Goal: Task Accomplishment & Management: Use online tool/utility

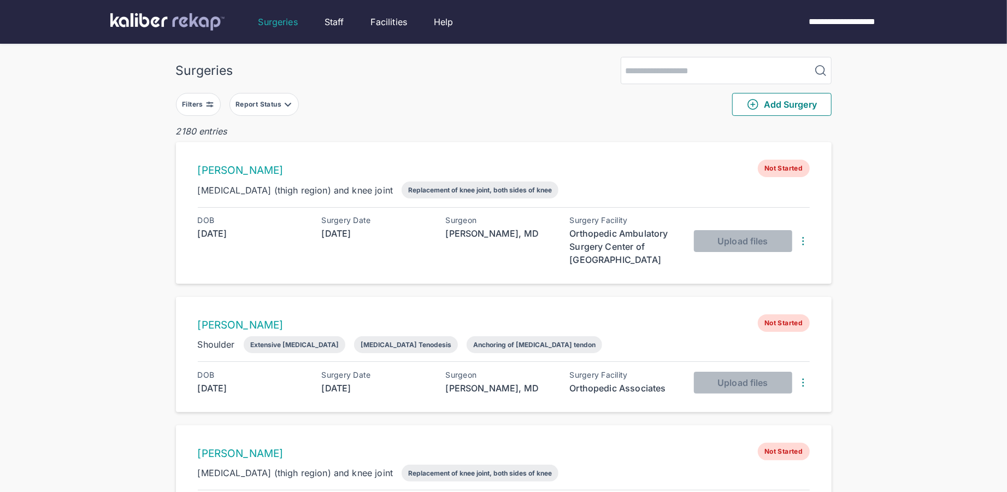
click at [192, 110] on button "Filters" at bounding box center [198, 104] width 45 height 23
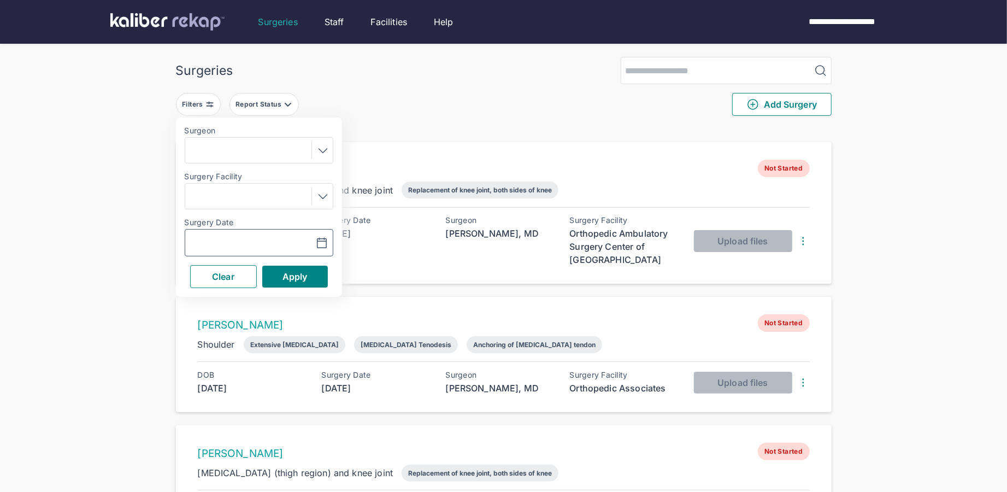
click at [259, 244] on button "button" at bounding box center [294, 242] width 75 height 25
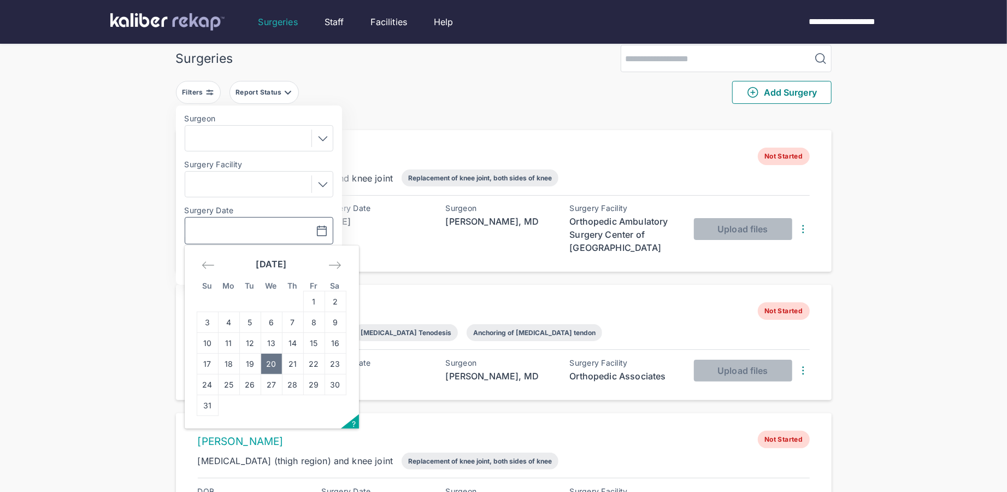
scroll to position [23, 0]
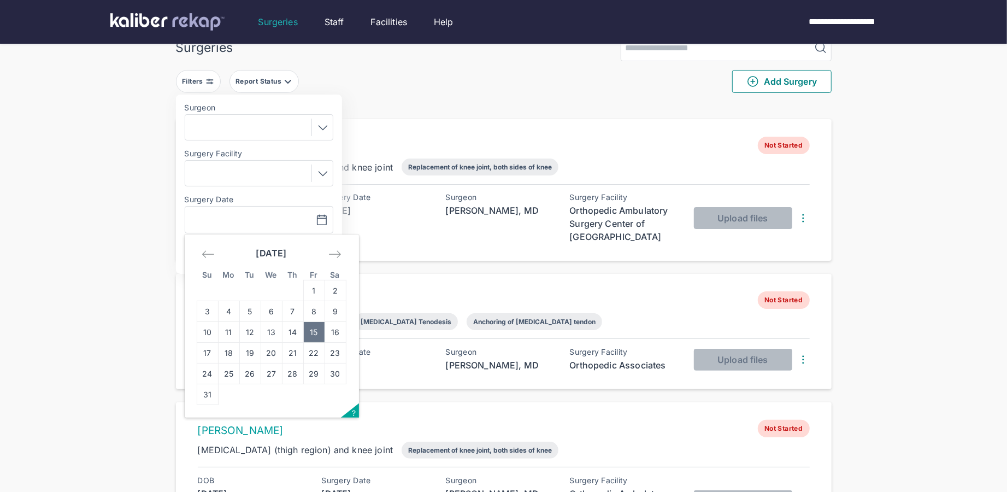
click at [306, 332] on td "15" at bounding box center [313, 332] width 21 height 21
type input "**********"
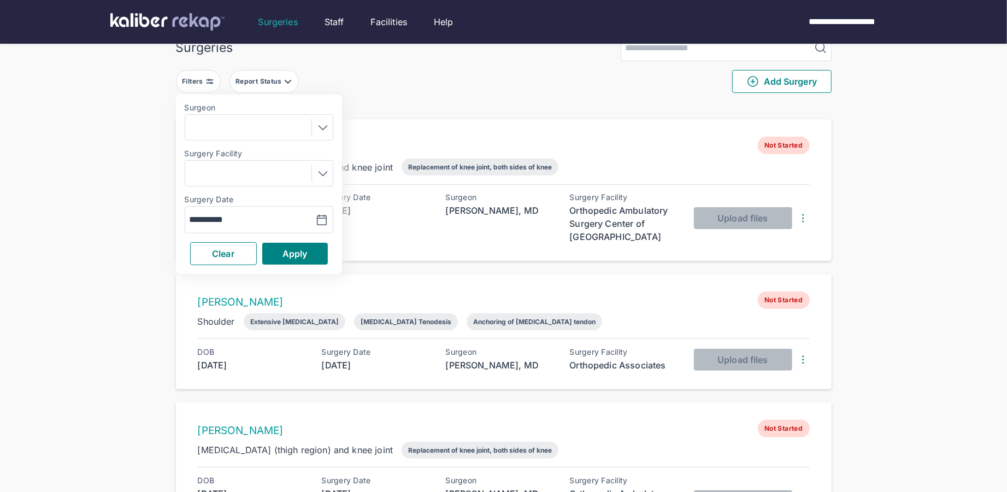
click at [306, 252] on span "Apply" at bounding box center [294, 253] width 25 height 11
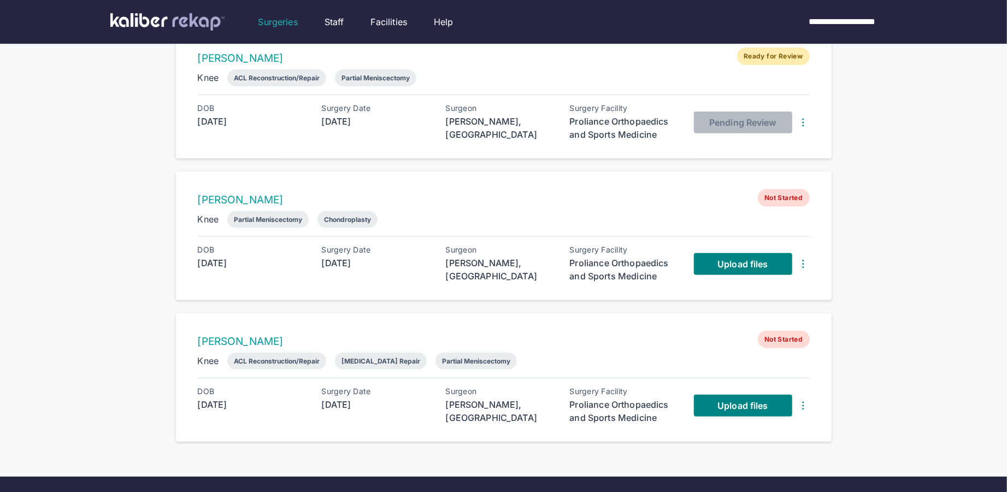
scroll to position [234, 0]
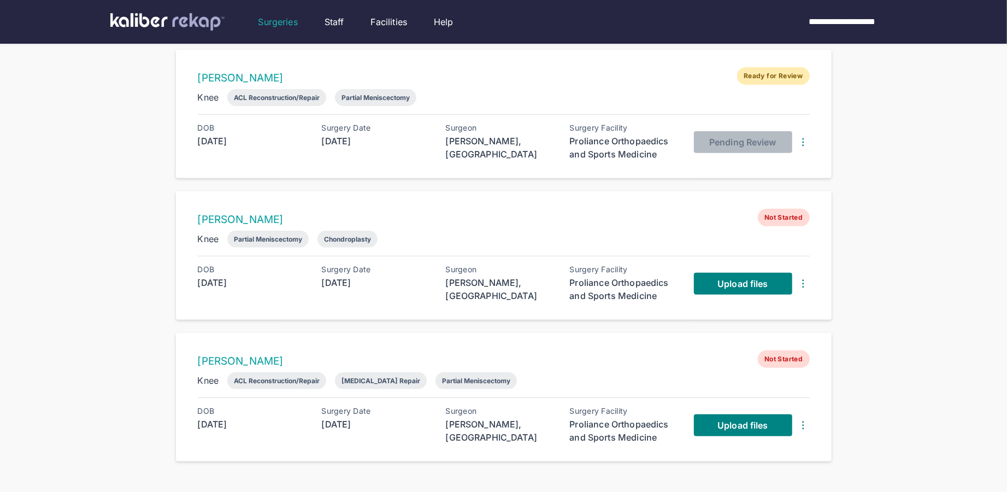
click at [900, 272] on div "Surgeries Filters ( 1 ) Report Status Add Surgery 4 entries RAJAT ARYA Not Star…" at bounding box center [503, 120] width 1007 height 708
click at [729, 426] on span "Upload files" at bounding box center [742, 424] width 50 height 11
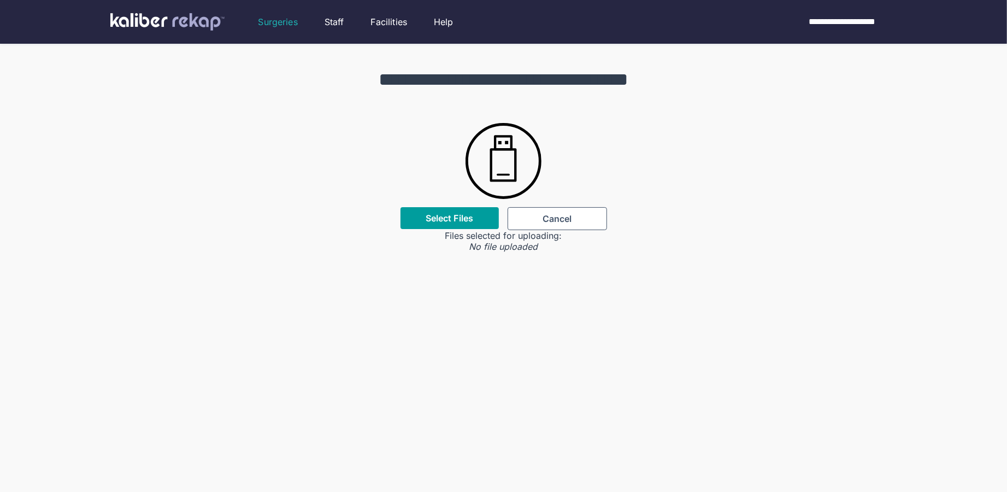
click at [448, 215] on label "Select Files" at bounding box center [449, 217] width 48 height 11
click at [0, 0] on input "Select Files" at bounding box center [0, 0] width 0 height 0
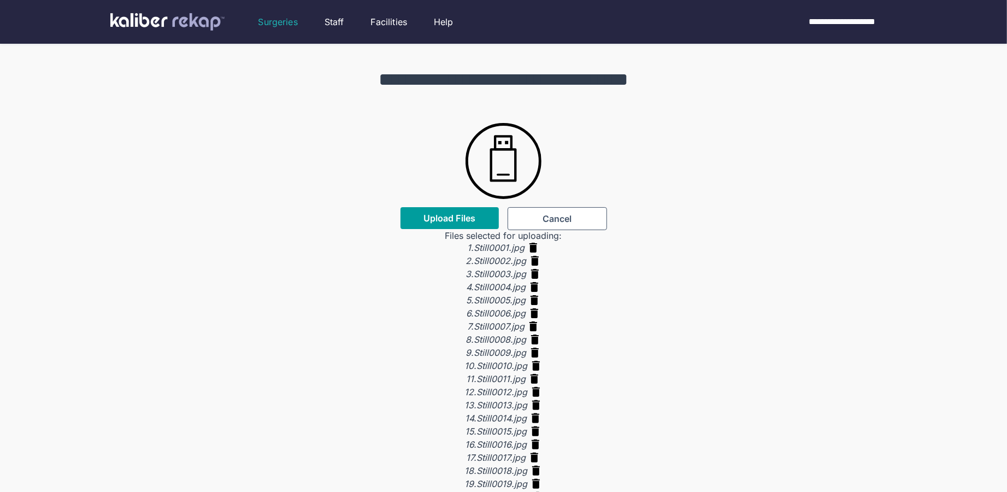
click at [430, 218] on span "Upload Files" at bounding box center [449, 217] width 52 height 11
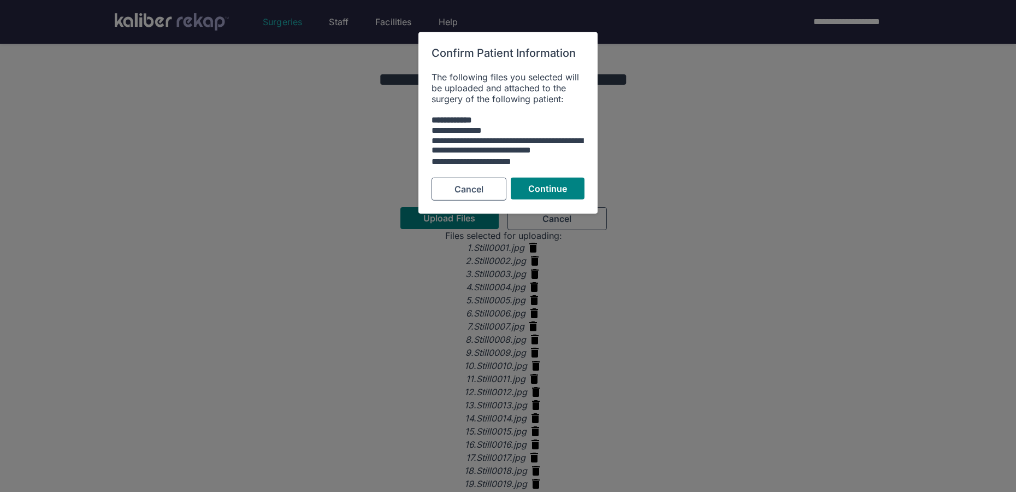
click at [551, 172] on div "**********" at bounding box center [507, 122] width 179 height 181
click at [550, 185] on span "Continue" at bounding box center [547, 188] width 39 height 11
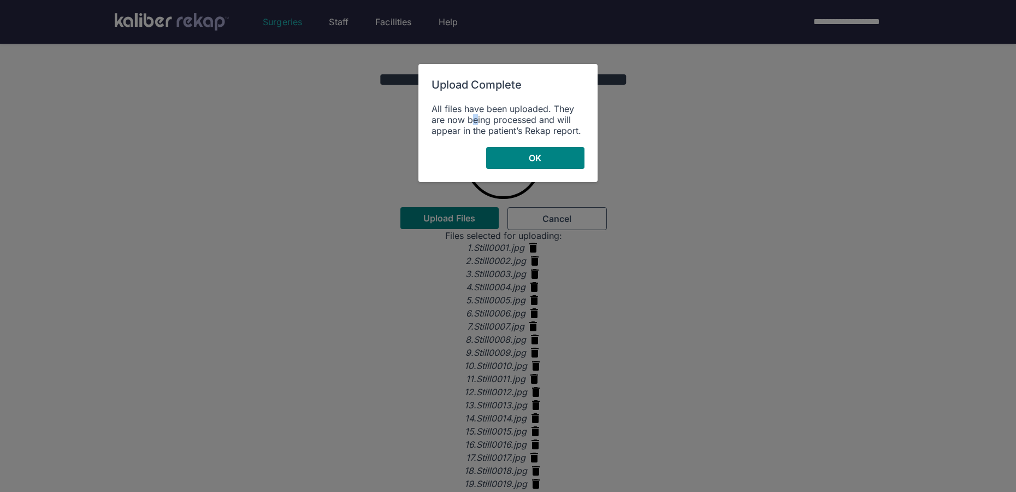
drag, startPoint x: 478, startPoint y: 116, endPoint x: 496, endPoint y: 135, distance: 26.6
click at [478, 116] on div "All files have been uploaded. They are now being processed and will appear in t…" at bounding box center [507, 119] width 153 height 33
click at [504, 152] on button "OK" at bounding box center [535, 158] width 98 height 22
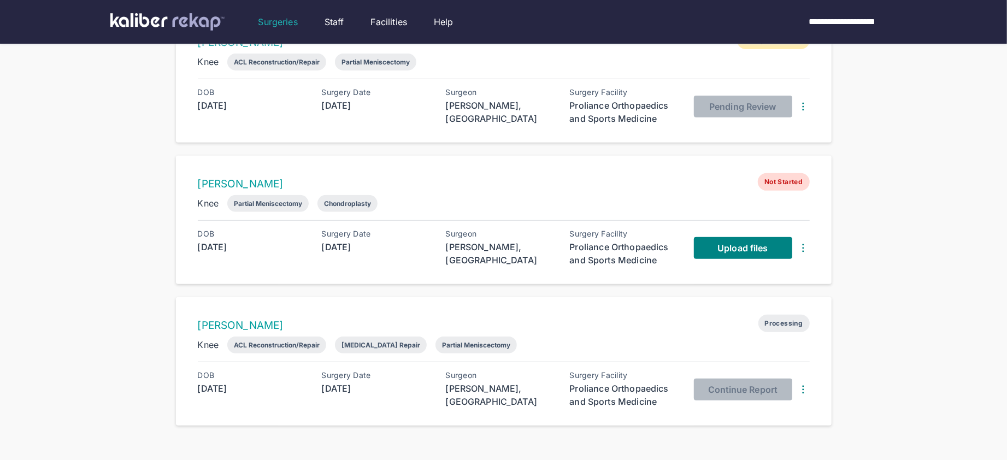
scroll to position [369, 0]
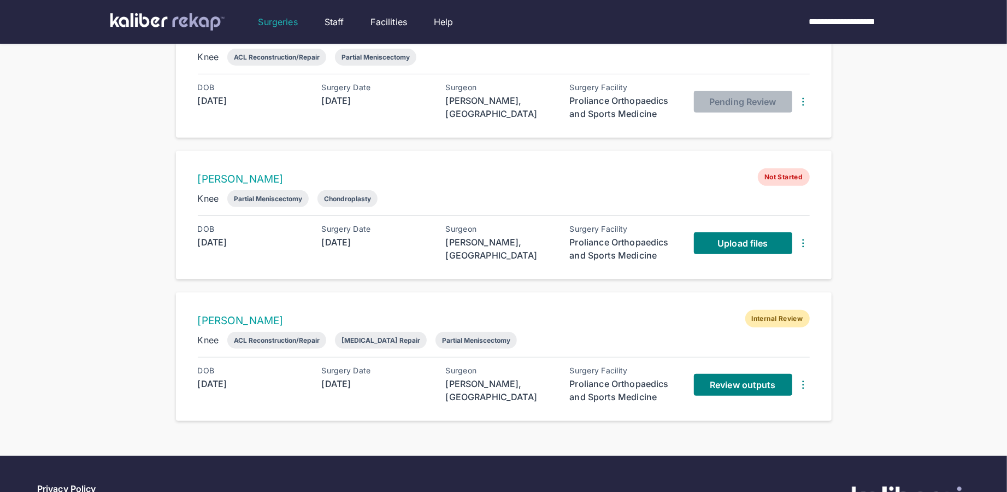
scroll to position [337, 0]
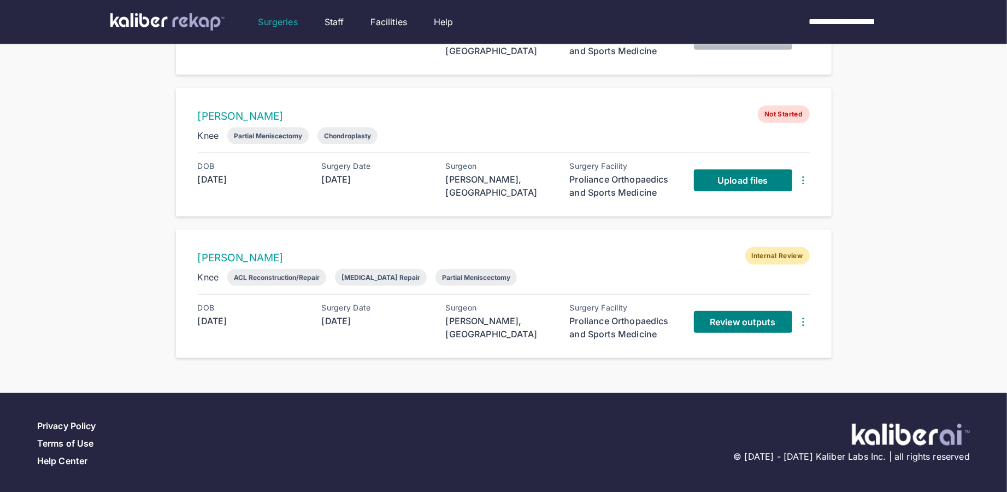
click at [616, 229] on div "[PERSON_NAME] Internal Review Knee ACL Reconstruction/Repair [MEDICAL_DATA] Rep…" at bounding box center [503, 293] width 655 height 128
click at [711, 318] on span "Review outputs" at bounding box center [742, 321] width 66 height 11
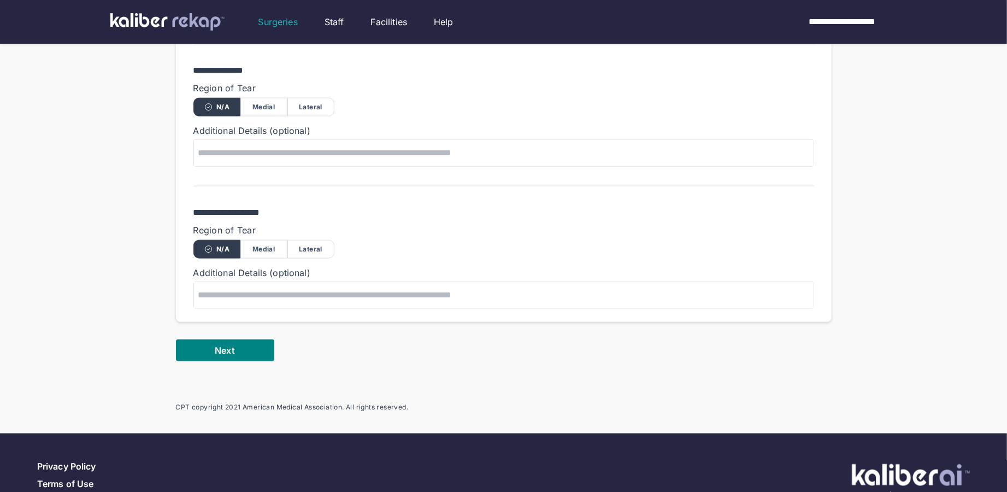
scroll to position [831, 0]
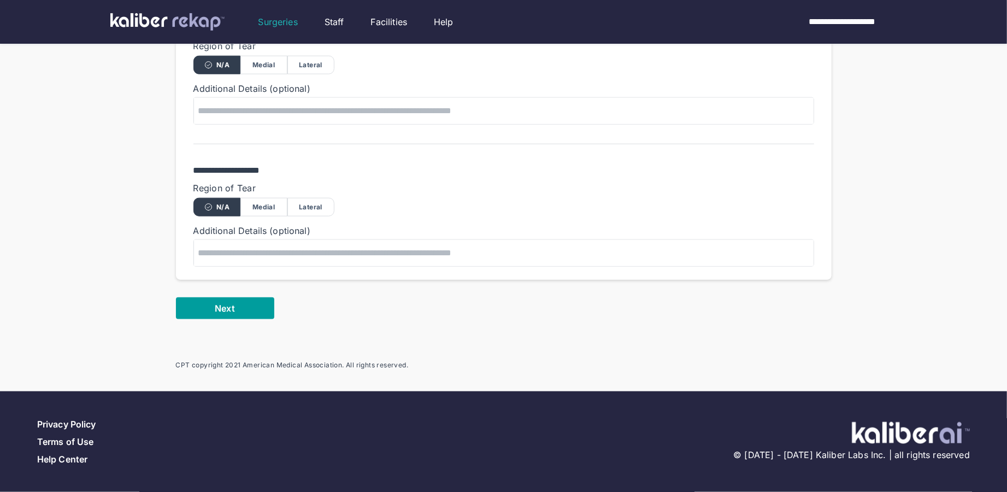
click at [201, 306] on button "Next" at bounding box center [225, 308] width 98 height 22
